Goal: Find specific page/section: Find specific page/section

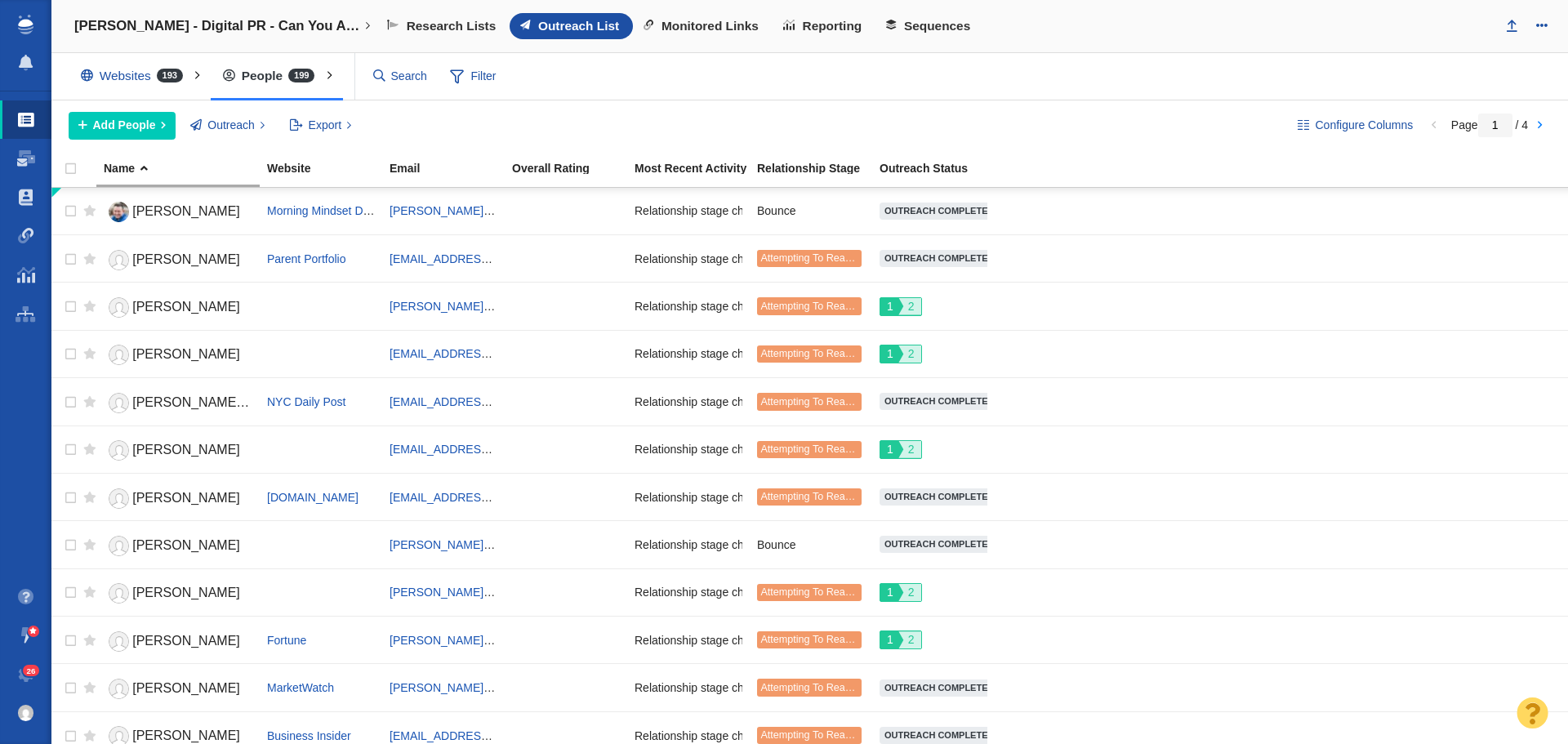
click at [255, 20] on h4 "[PERSON_NAME] - Digital PR - Can You Afford to Die in Your State?" at bounding box center [217, 26] width 286 height 17
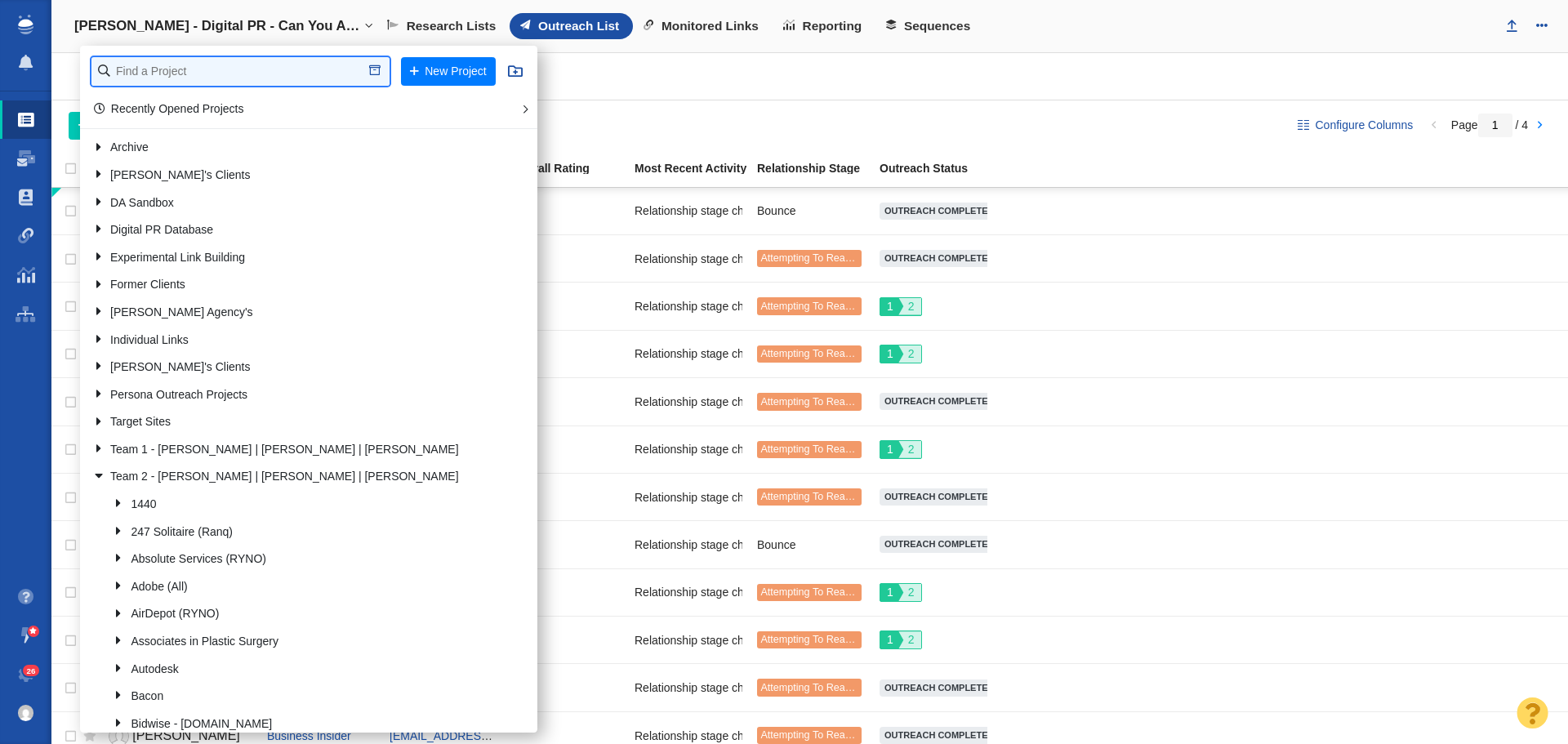
click at [232, 70] on input "text" at bounding box center [240, 71] width 298 height 29
type input "retrospec"
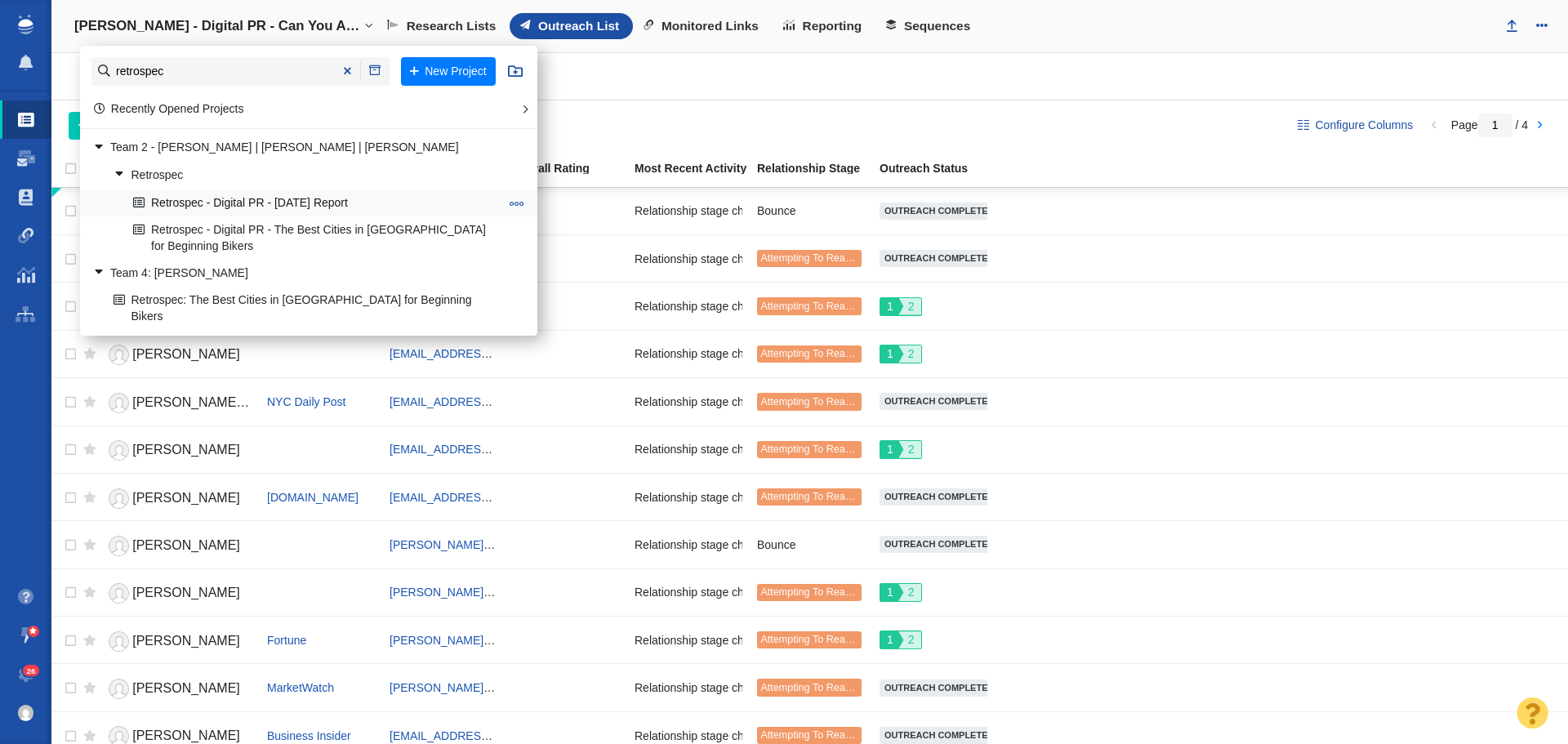
click at [202, 196] on link "Retrospec - Digital PR - [DATE] Report" at bounding box center [316, 202] width 374 height 26
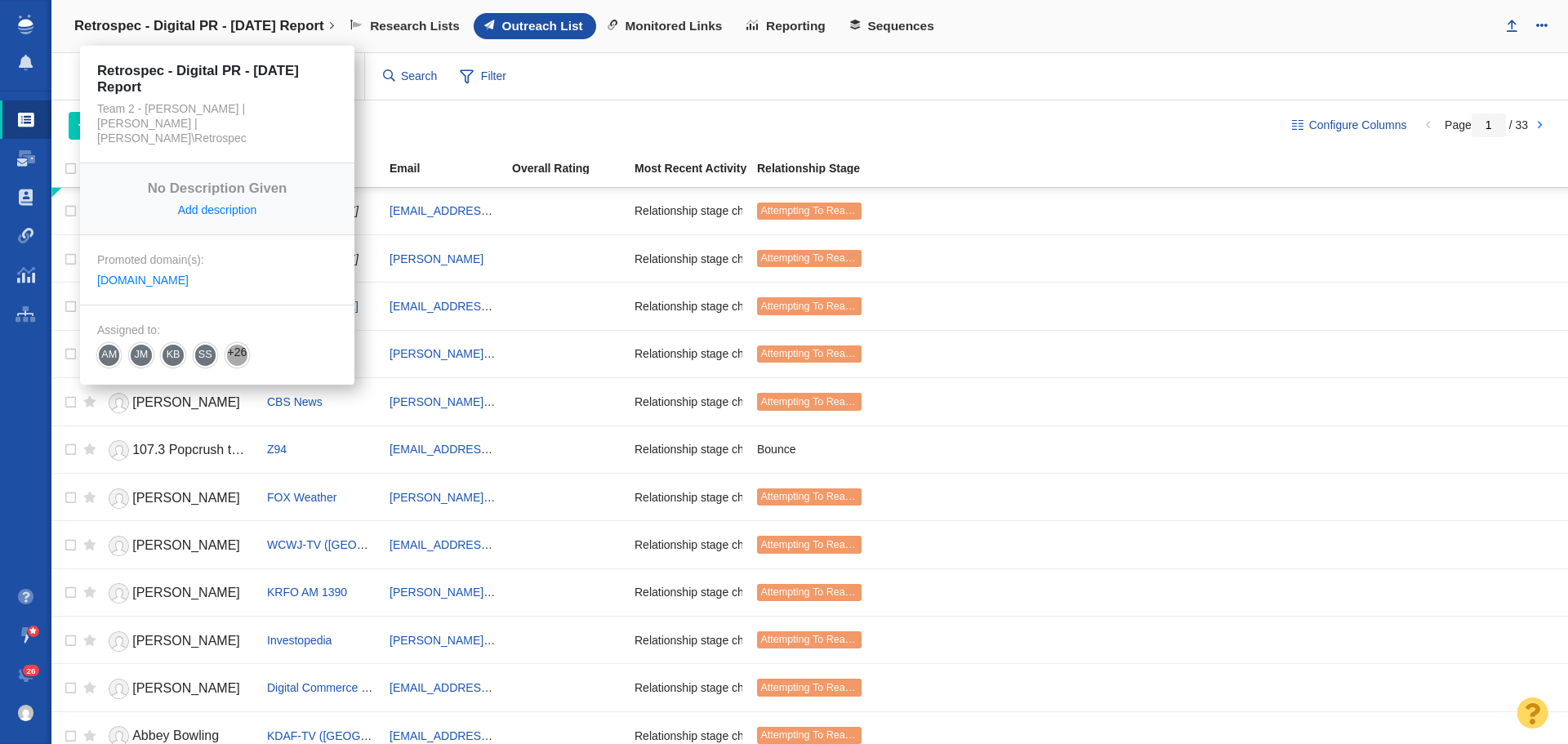
click at [175, 23] on h4 "Retrospec - Digital PR - [DATE] Report" at bounding box center [200, 26] width 250 height 17
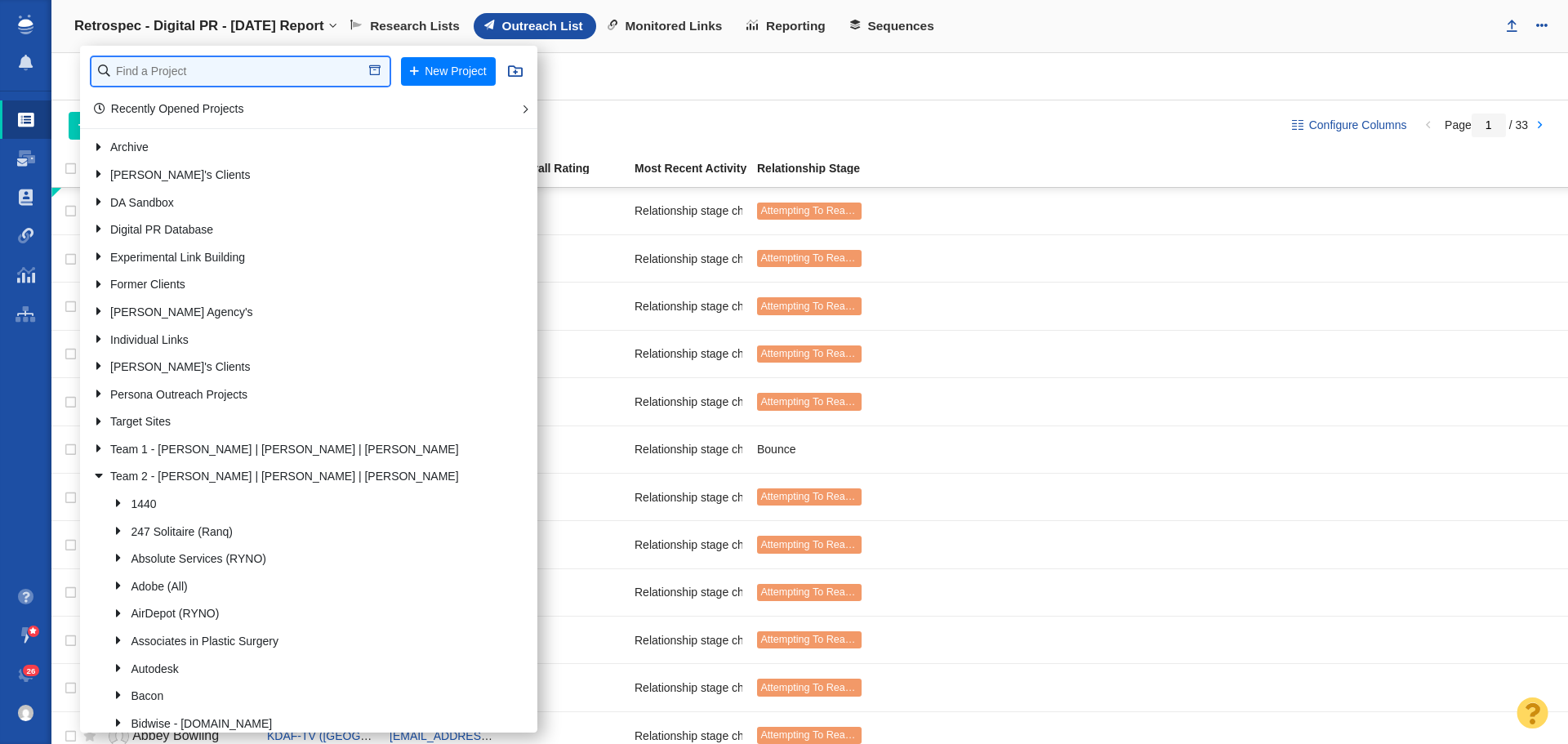
click at [178, 68] on input "text" at bounding box center [240, 71] width 298 height 29
type input "retr"
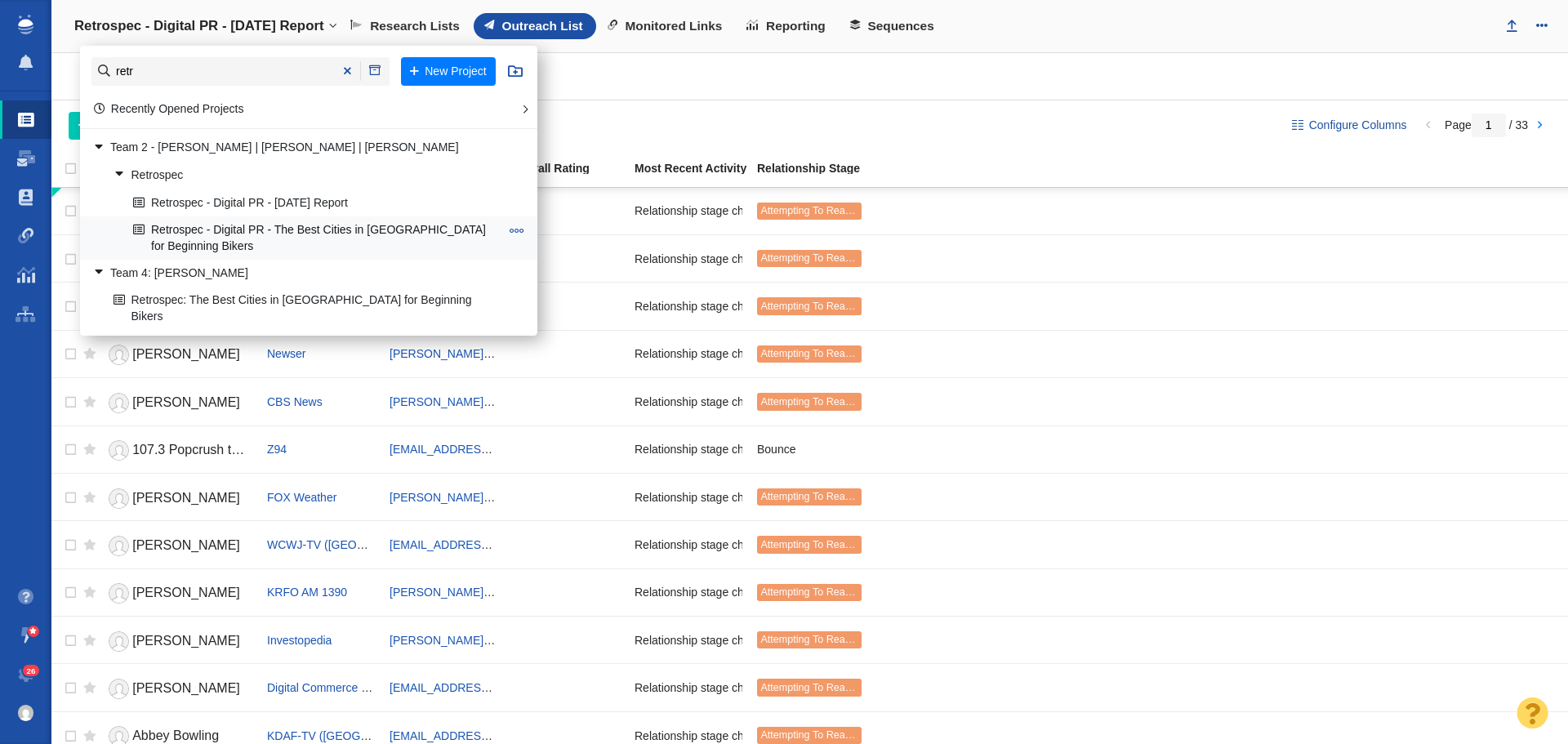
click at [183, 245] on link "Retrospec - Digital PR - The Best Cities in [GEOGRAPHIC_DATA] for Beginning Bik…" at bounding box center [316, 237] width 374 height 40
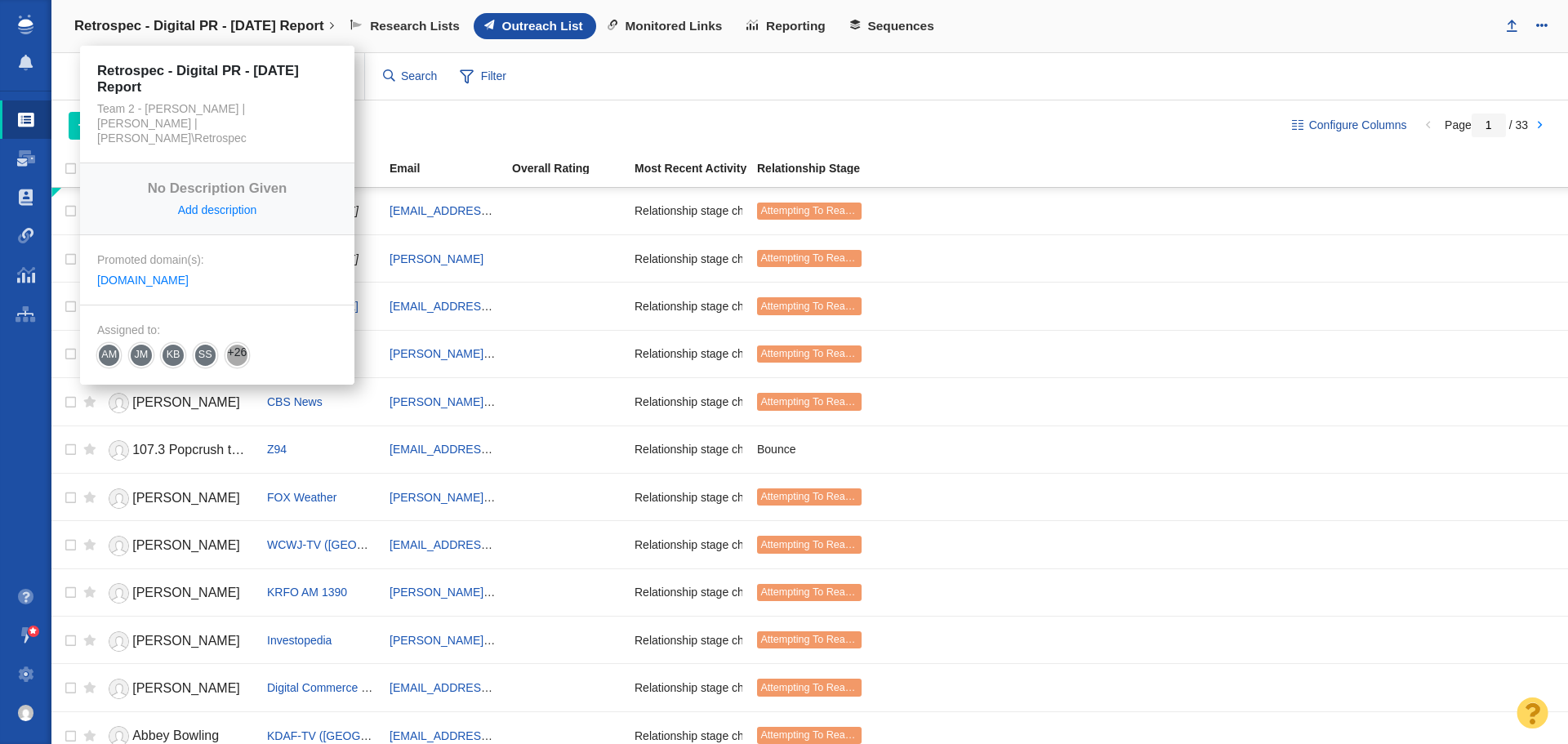
click at [149, 20] on h4 "Retrospec - Digital PR - [DATE] Report" at bounding box center [200, 26] width 250 height 17
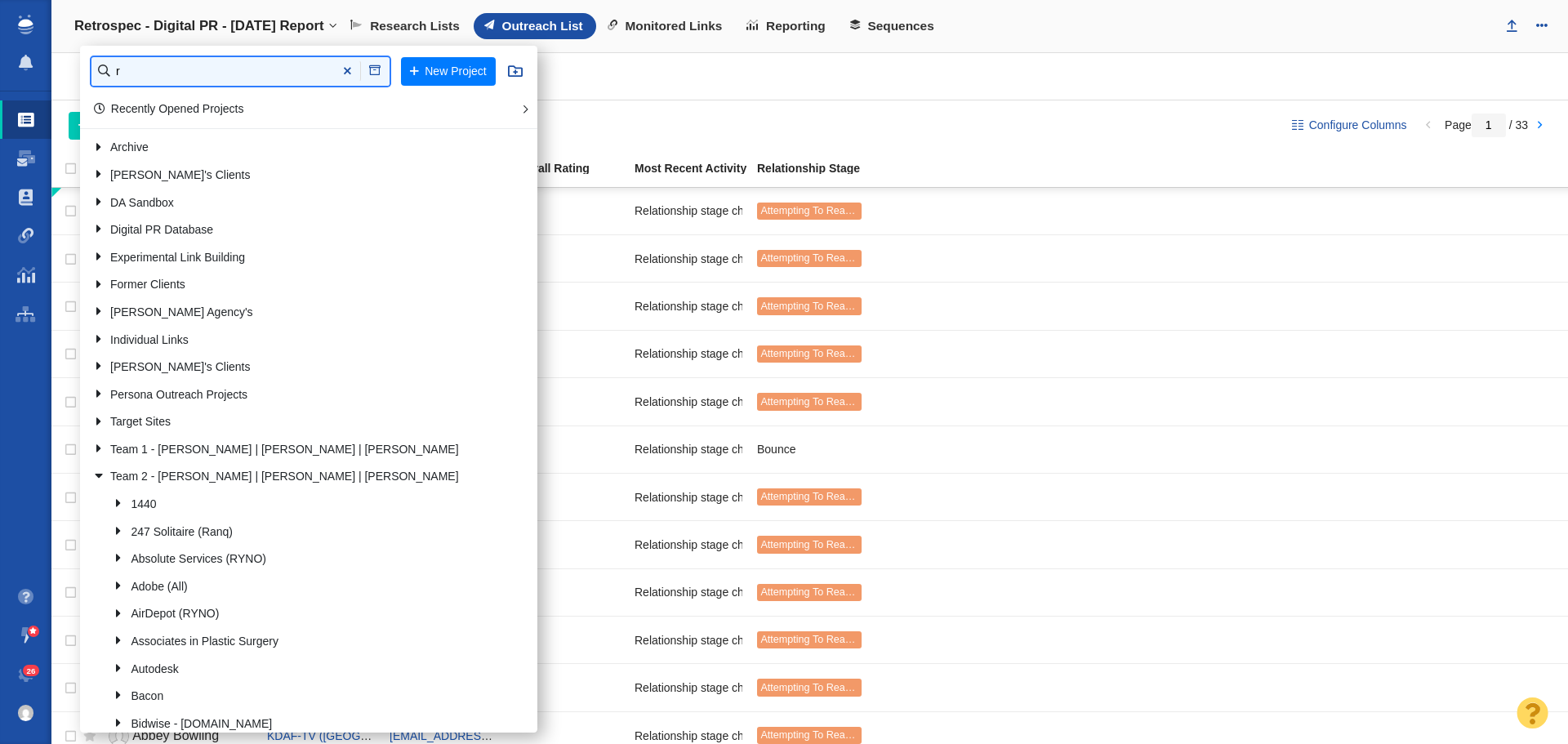
click at [150, 82] on input "r" at bounding box center [240, 71] width 298 height 29
type input "retr"
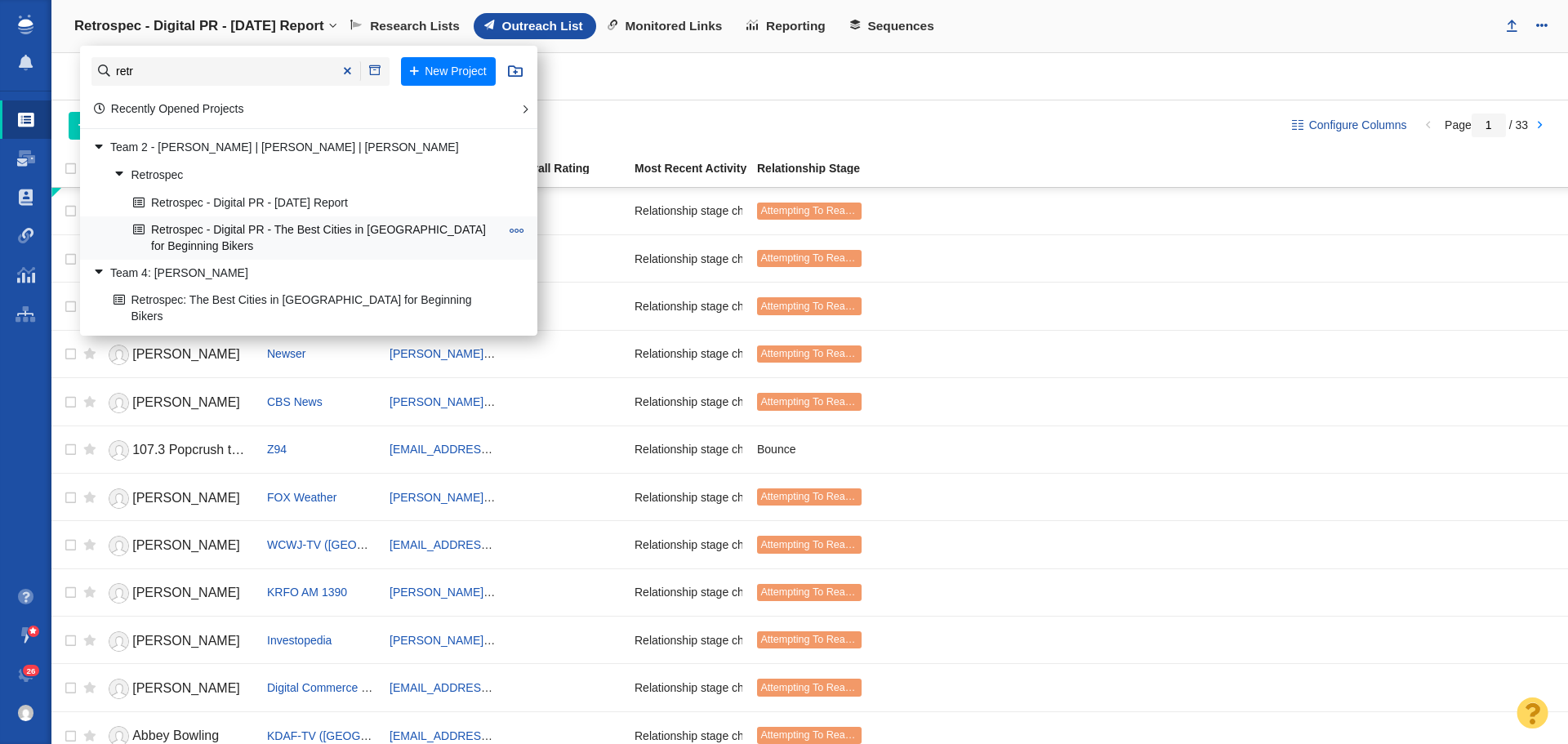
click at [194, 224] on link "Retrospec - Digital PR - The Best Cities in [GEOGRAPHIC_DATA] for Beginning Bik…" at bounding box center [316, 237] width 374 height 40
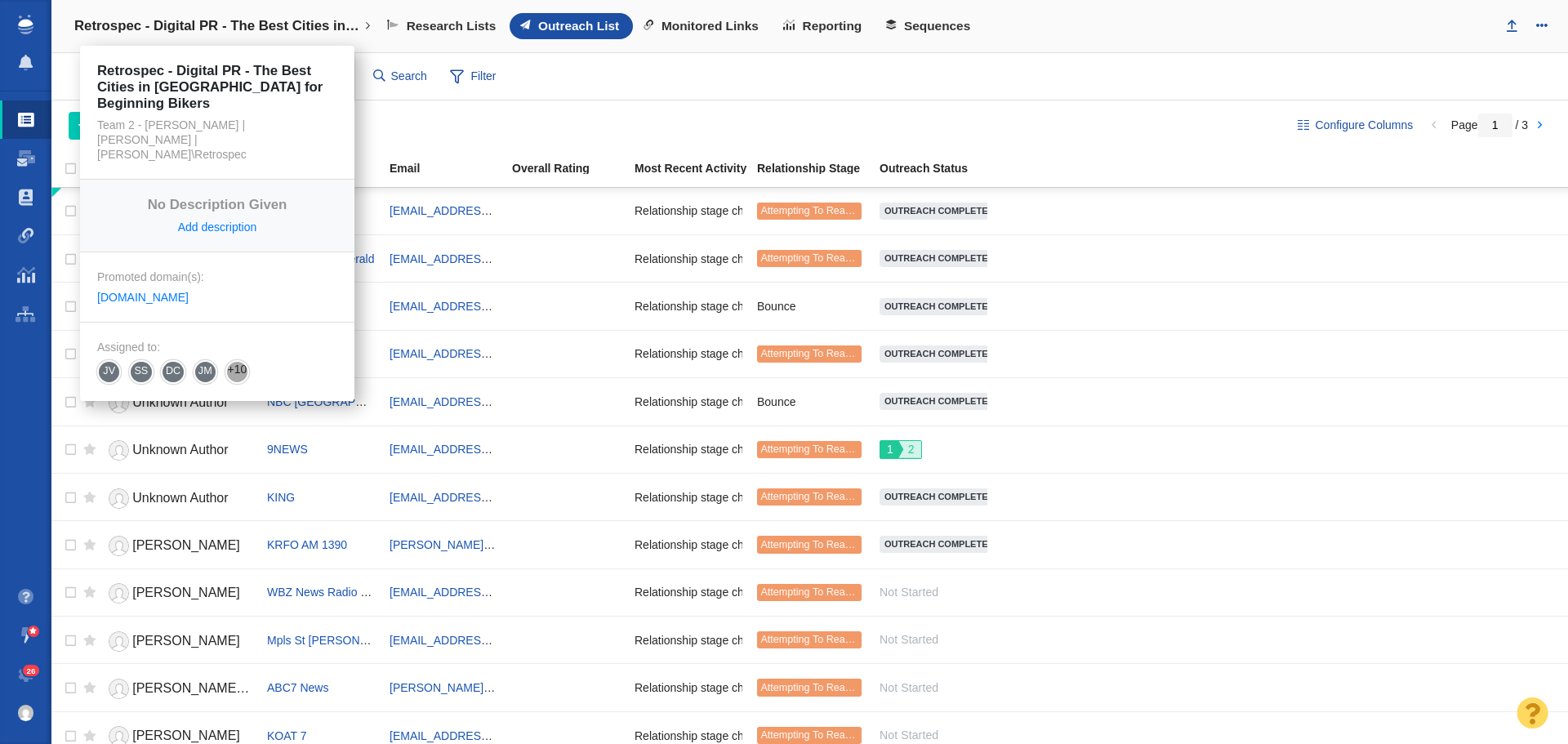
click at [143, 40] on link "Retrospec - Digital PR - The Best Cities in [GEOGRAPHIC_DATA] for Beginning Bik…" at bounding box center [222, 26] width 319 height 40
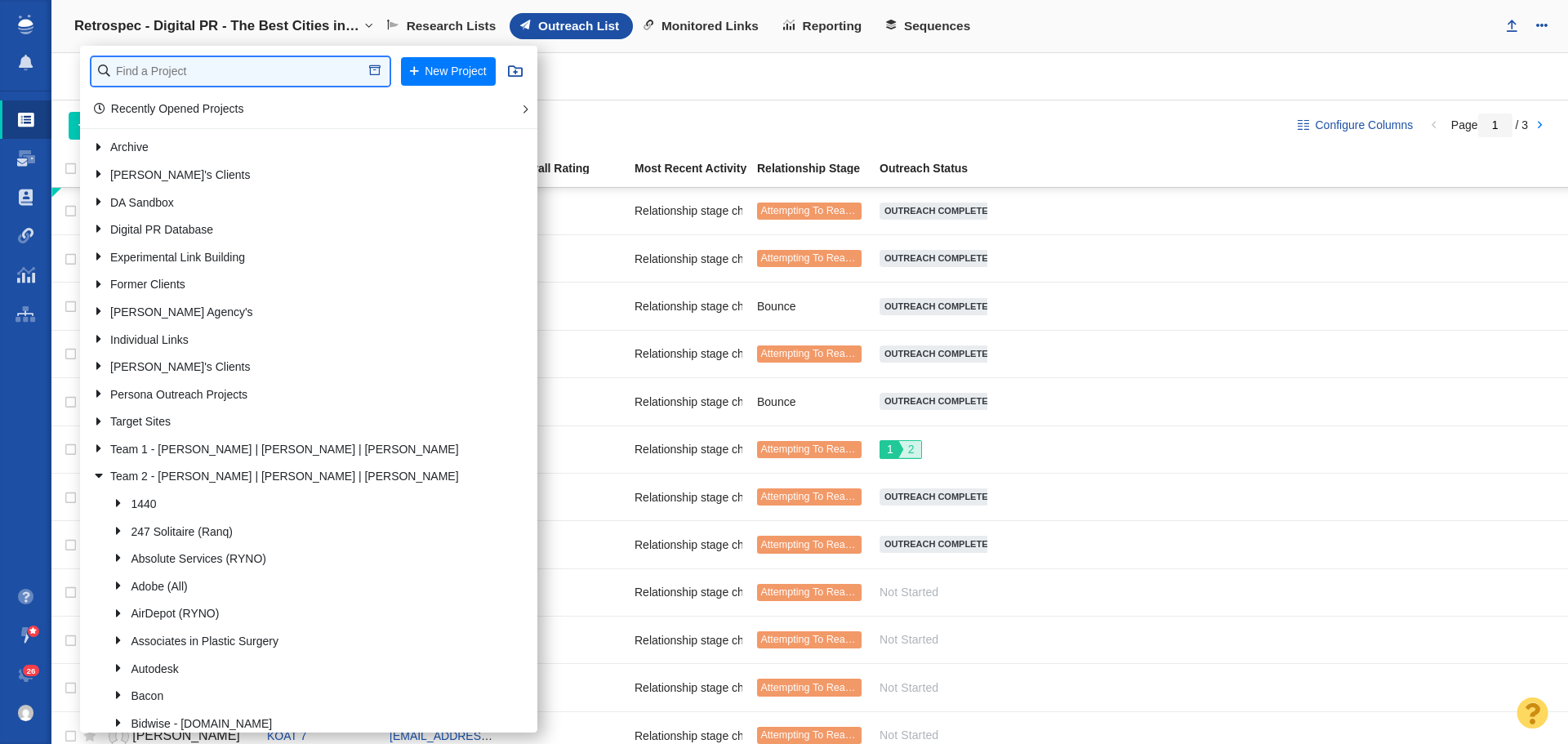
click at [184, 74] on input "text" at bounding box center [240, 71] width 298 height 29
type input "retr"
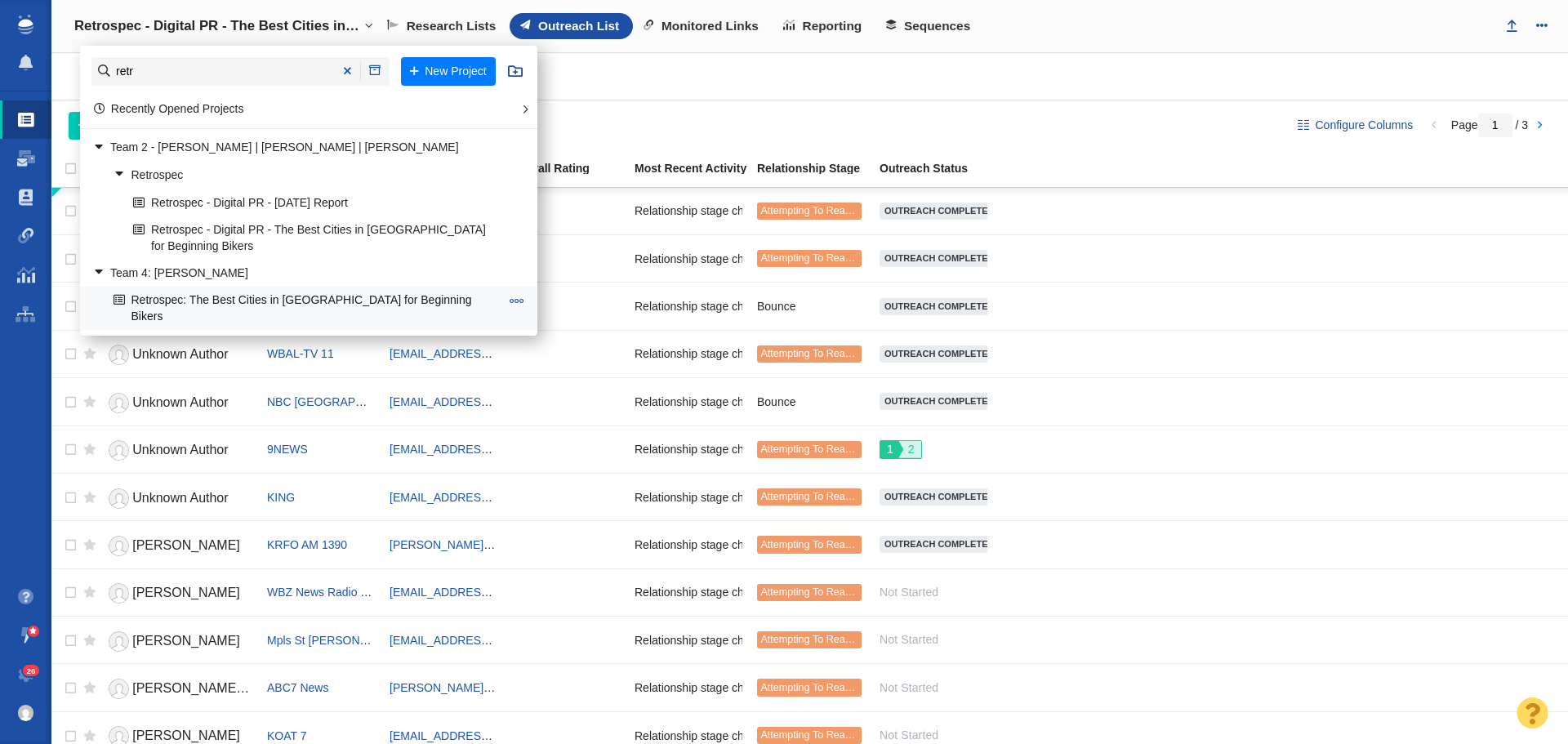
click at [175, 301] on link "Retrospec: The Best Cities in [GEOGRAPHIC_DATA] for Beginning Bikers" at bounding box center [306, 308] width 395 height 40
